Goal: Task Accomplishment & Management: Manage account settings

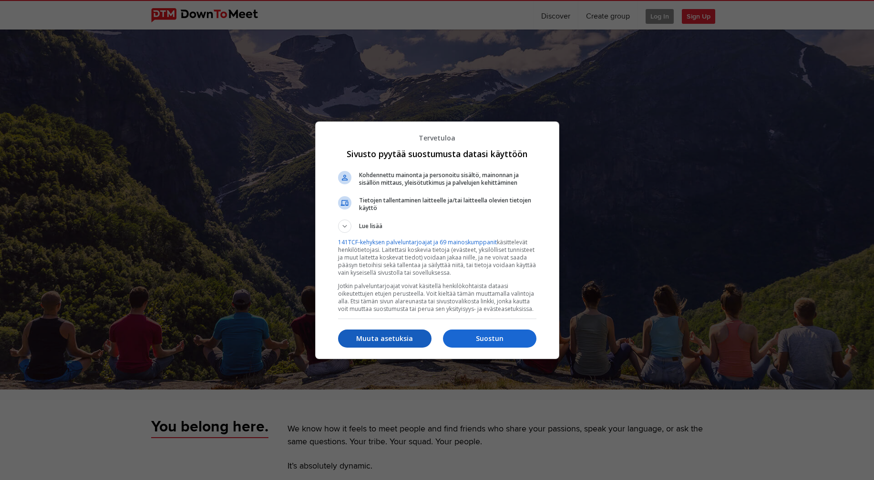
click at [387, 341] on p "Muuta asetuksia" at bounding box center [384, 339] width 93 height 10
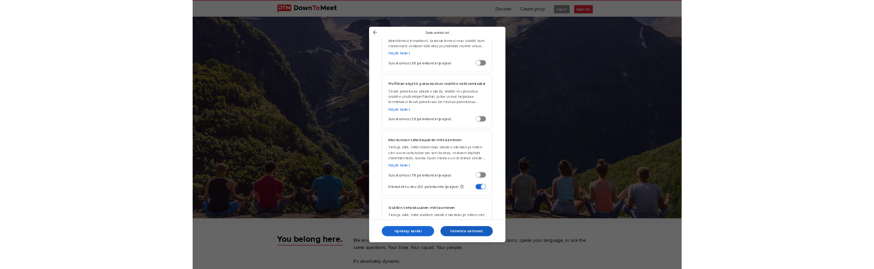
scroll to position [556, 0]
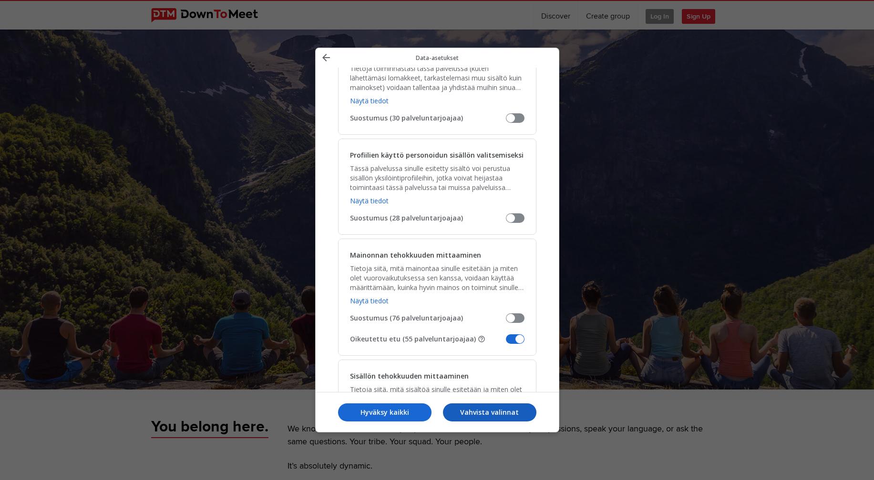
click at [497, 416] on p "Vahvista valinnat" at bounding box center [489, 413] width 93 height 10
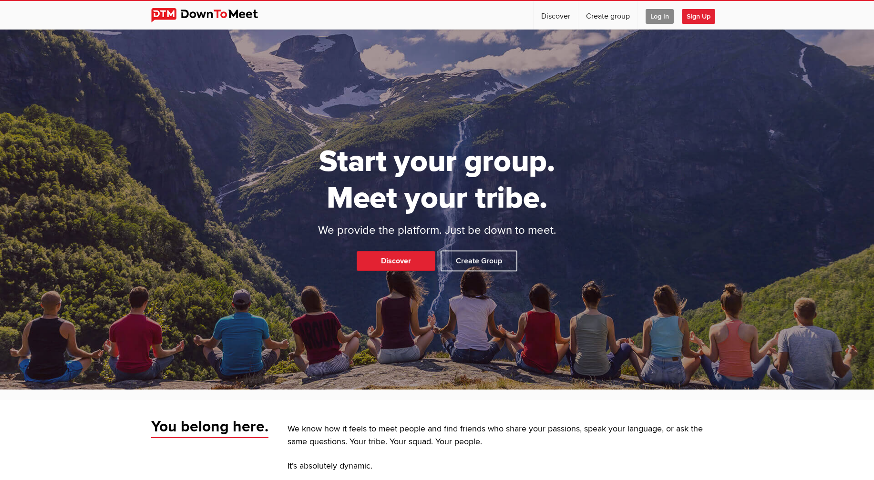
drag, startPoint x: 577, startPoint y: 463, endPoint x: 594, endPoint y: 428, distance: 38.4
click at [666, 14] on span "Log In" at bounding box center [659, 16] width 28 height 15
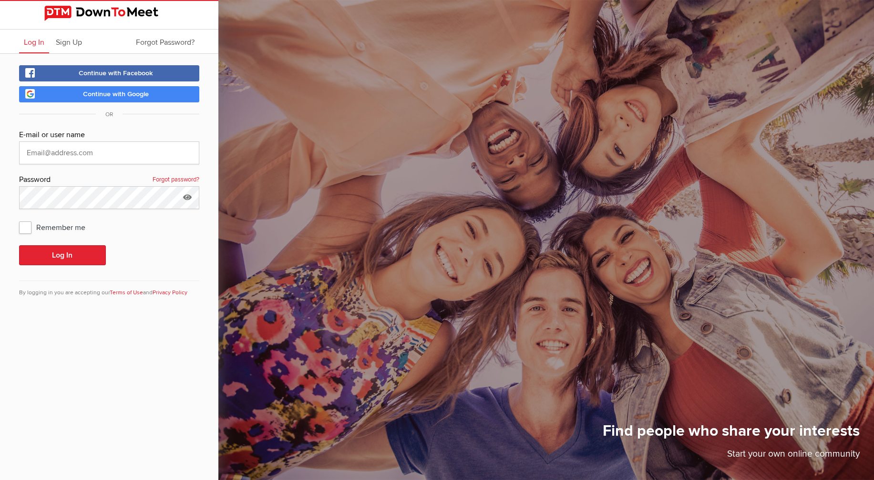
click at [151, 92] on link "Continue with Google" at bounding box center [109, 94] width 180 height 16
drag, startPoint x: 85, startPoint y: 332, endPoint x: 84, endPoint y: 316, distance: 15.3
click at [85, 332] on div "Log In Sign Up Forgot Password? Continue with Facebook Continue with Google OR …" at bounding box center [109, 240] width 218 height 480
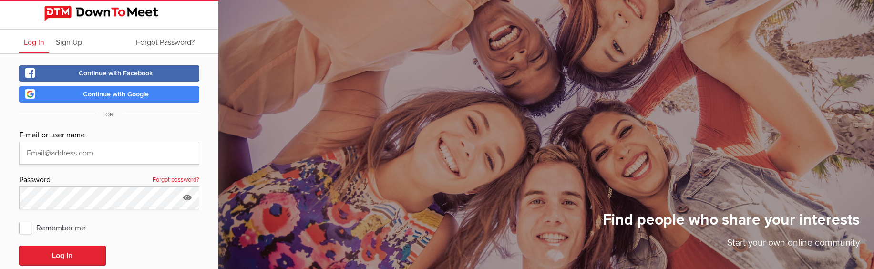
click at [166, 94] on link "Continue with Google" at bounding box center [109, 94] width 180 height 16
